Goal: Task Accomplishment & Management: Manage account settings

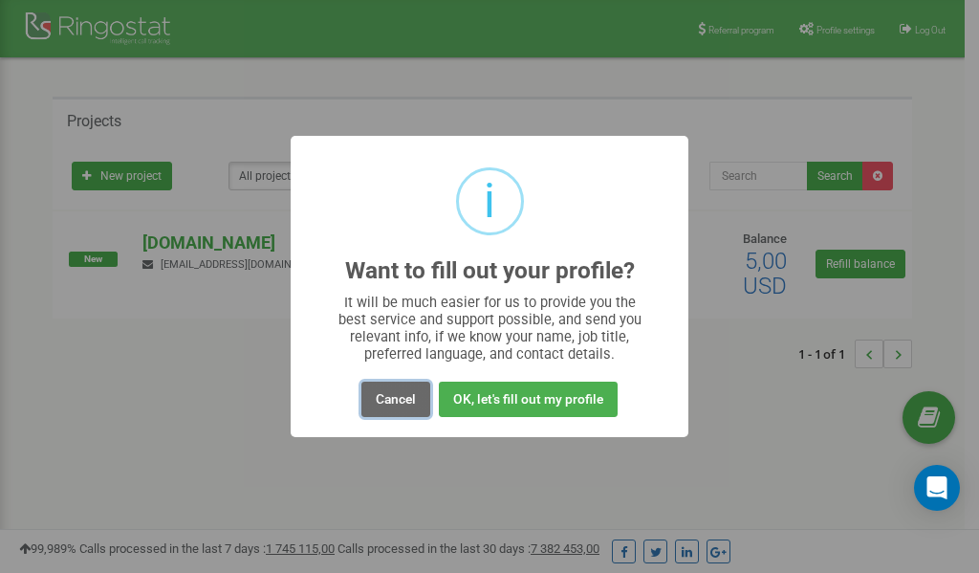
click at [390, 401] on button "Cancel" at bounding box center [396, 399] width 69 height 35
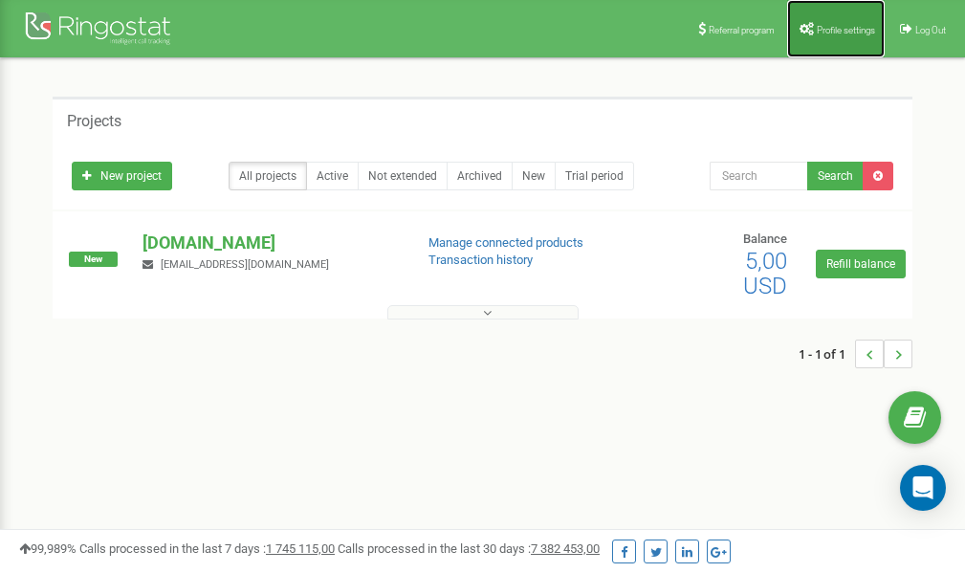
click at [830, 38] on link "Profile settings" at bounding box center [836, 28] width 98 height 57
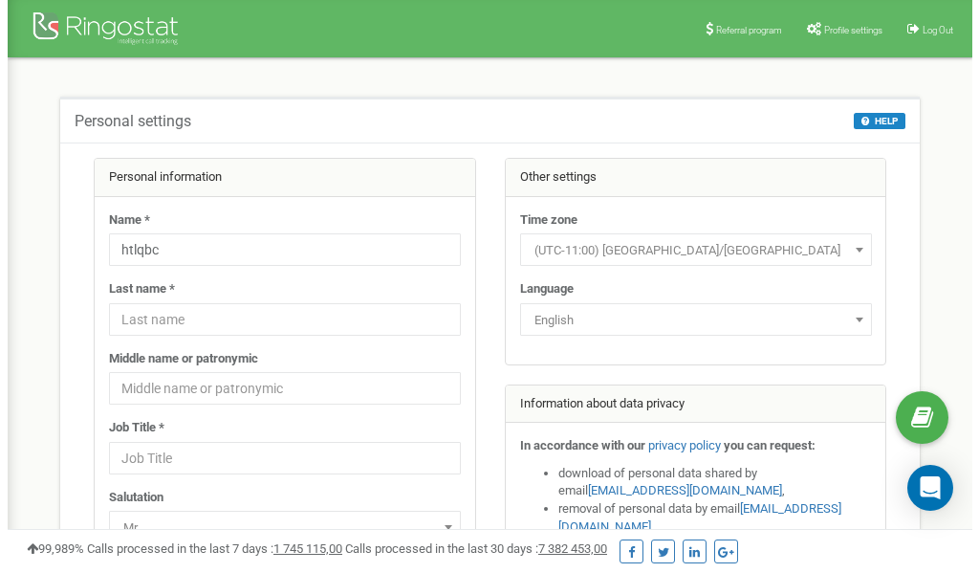
scroll to position [96, 0]
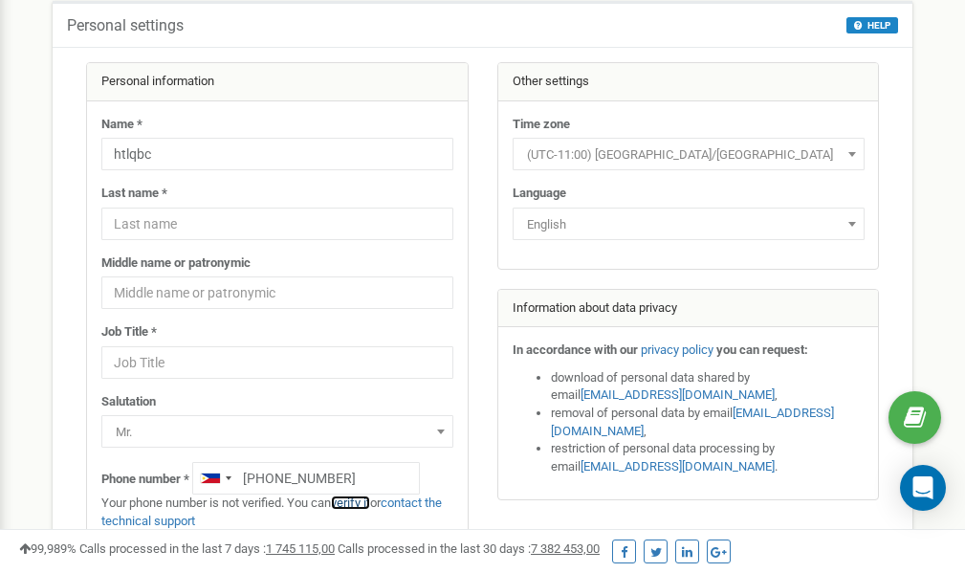
click at [358, 502] on link "verify it" at bounding box center [350, 502] width 39 height 14
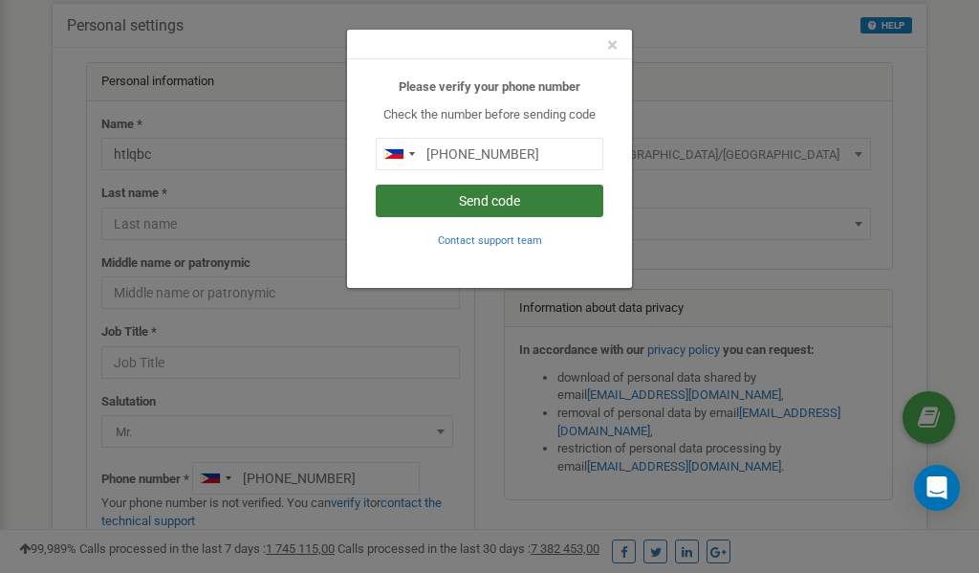
click at [458, 206] on button "Send code" at bounding box center [490, 201] width 228 height 33
